Goal: Task Accomplishment & Management: Manage account settings

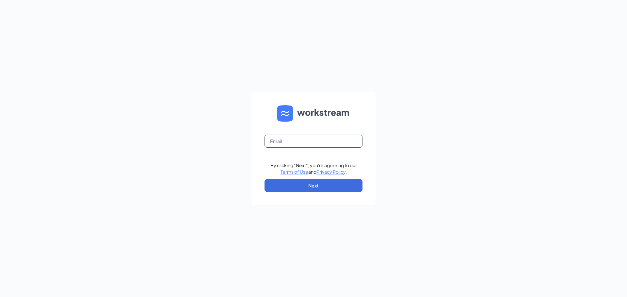
click at [290, 142] on input "text" at bounding box center [313, 141] width 98 height 13
type input "[EMAIL_ADDRESS][DOMAIN_NAME]"
click at [304, 185] on button "Next" at bounding box center [313, 185] width 98 height 13
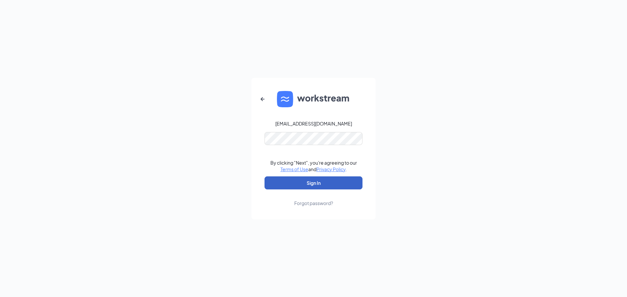
click at [315, 180] on button "Sign In" at bounding box center [313, 183] width 98 height 13
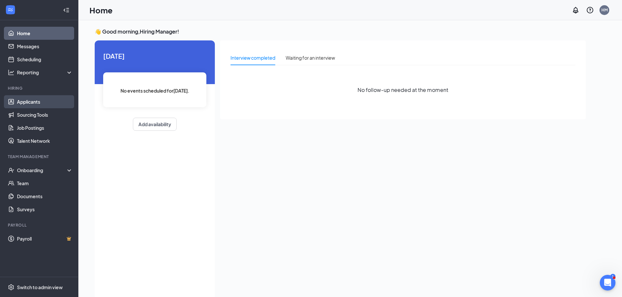
click at [24, 98] on link "Applicants" at bounding box center [45, 101] width 56 height 13
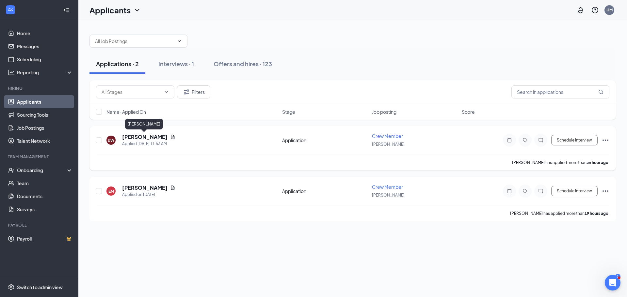
click at [146, 137] on h5 "[PERSON_NAME]" at bounding box center [144, 137] width 45 height 7
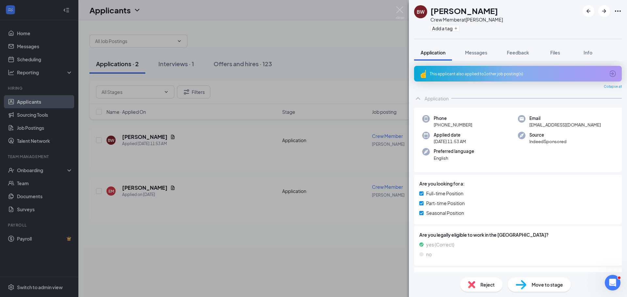
click at [505, 77] on div "This applicant also applied to 1 other job posting(s)" at bounding box center [518, 74] width 208 height 16
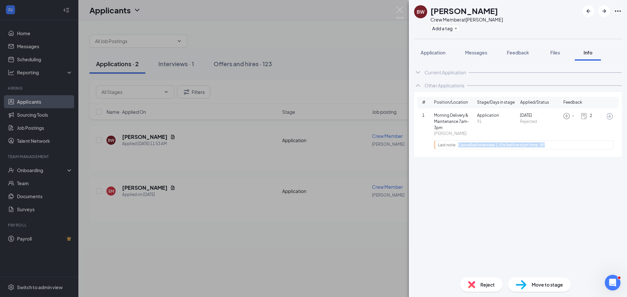
drag, startPoint x: 548, startPoint y: 145, endPoint x: 460, endPoint y: 147, distance: 88.2
click at [460, 147] on div "Cancelled interview 1.5 hr before start time. BF" at bounding box center [534, 145] width 152 height 4
copy span "Cancelled interview 1.5 hr before start time. BF"
click at [511, 50] on span "Feedback" at bounding box center [518, 53] width 22 height 6
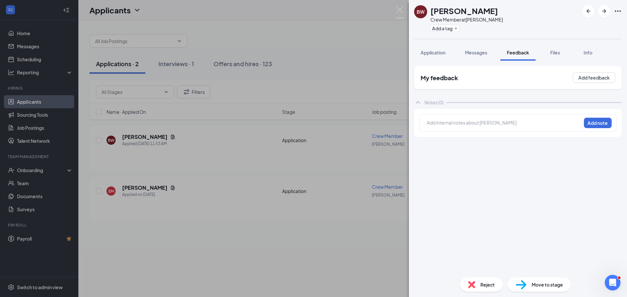
click at [476, 118] on div "Add internal notes about [PERSON_NAME] Add note" at bounding box center [517, 123] width 197 height 18
click at [473, 123] on div at bounding box center [504, 122] width 154 height 7
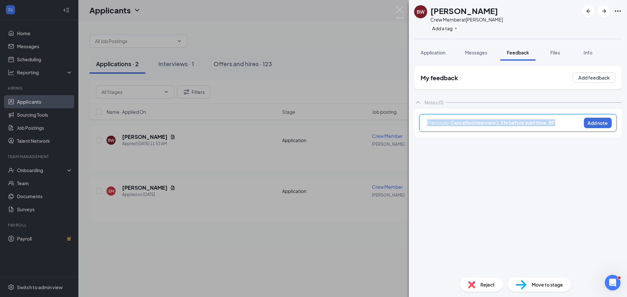
drag, startPoint x: 559, startPoint y: 124, endPoint x: 366, endPoint y: 123, distance: 193.6
click at [366, 123] on div "BW [PERSON_NAME] Crew Member at [PERSON_NAME] Add a tag Application Messages Fe…" at bounding box center [313, 148] width 627 height 297
copy div "Previously: Cancelled interview 1.5 hr before start time. BF"
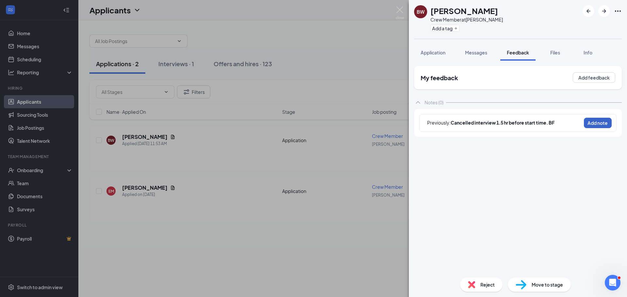
click at [601, 124] on button "Add note" at bounding box center [598, 123] width 28 height 10
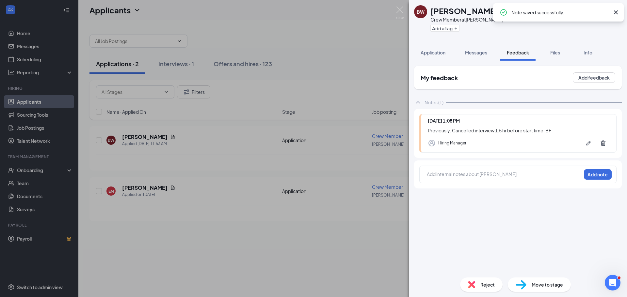
click at [492, 288] on span "Reject" at bounding box center [487, 284] width 14 height 7
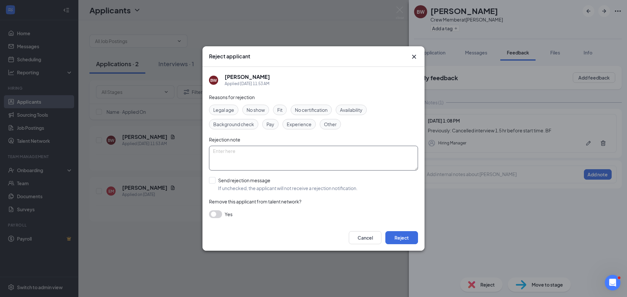
click at [257, 152] on textarea at bounding box center [313, 158] width 209 height 25
paste textarea "Previously: Cancelled interview 1.5 hr before start time. BF"
type textarea "Previously: Cancelled interview 1.5 hr before start time. BF"
click at [395, 234] on button "Reject" at bounding box center [401, 237] width 33 height 13
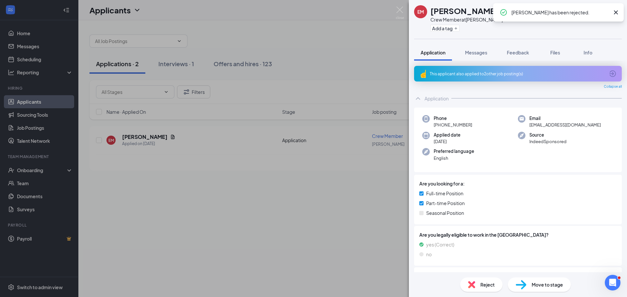
click at [456, 74] on div "This applicant also applied to 2 other job posting(s)" at bounding box center [517, 74] width 175 height 6
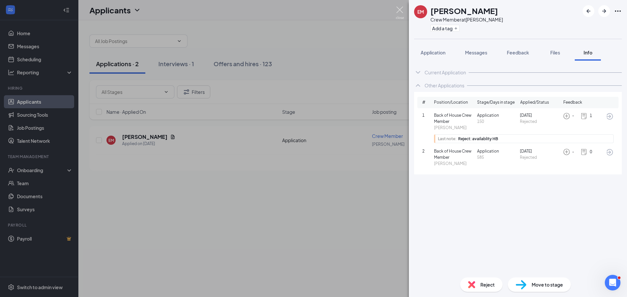
click at [396, 8] on img at bounding box center [400, 13] width 8 height 13
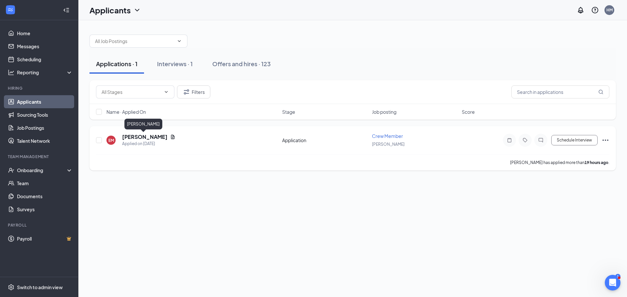
click at [143, 139] on h5 "[PERSON_NAME]" at bounding box center [144, 137] width 45 height 7
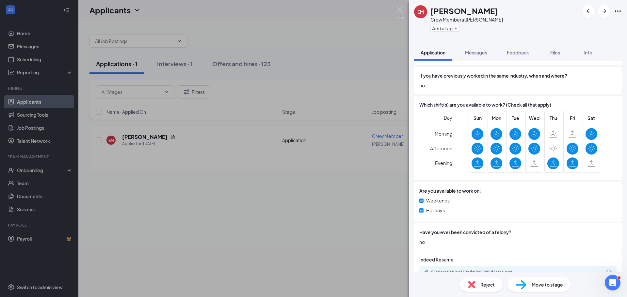
scroll to position [335, 0]
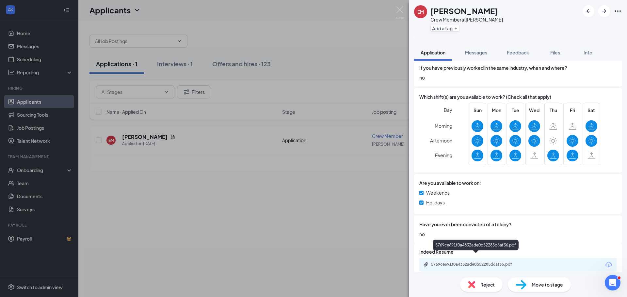
click at [481, 261] on div "5769ce691f0a4332ade0b52285d6af36.pdf" at bounding box center [517, 265] width 197 height 14
click at [483, 262] on div "5769ce691f0a4332ade0b52285d6af36.pdf" at bounding box center [476, 264] width 91 height 5
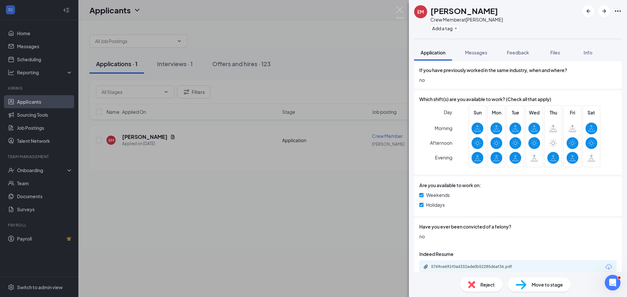
click at [277, 76] on div "EM [PERSON_NAME] Crew Member at [PERSON_NAME] Add a tag Application Messages Fe…" at bounding box center [313, 148] width 627 height 297
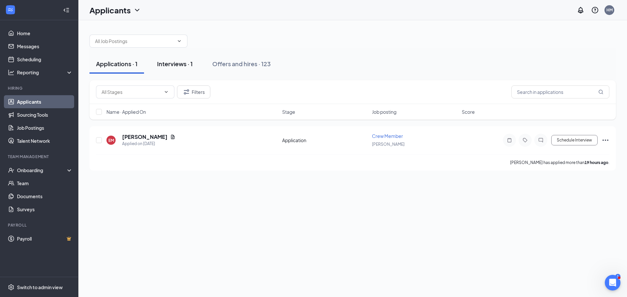
click at [184, 65] on div "Interviews · 1" at bounding box center [175, 64] width 36 height 8
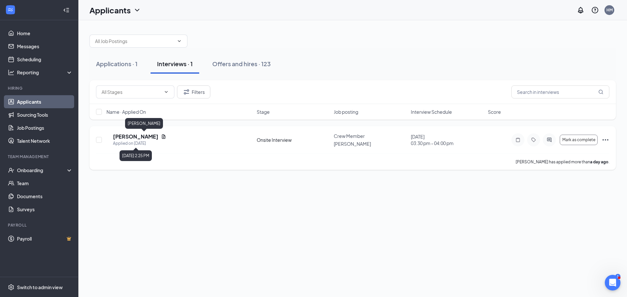
click at [135, 137] on h5 "[PERSON_NAME]" at bounding box center [135, 136] width 45 height 7
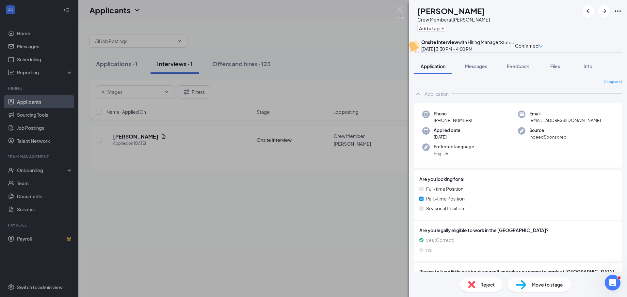
drag, startPoint x: 237, startPoint y: 213, endPoint x: 234, endPoint y: 207, distance: 6.9
click at [237, 213] on div "AB [PERSON_NAME] Crew Member at [PERSON_NAME] Add a tag Onsite Interview with H…" at bounding box center [313, 148] width 627 height 297
